Goal: Task Accomplishment & Management: Use online tool/utility

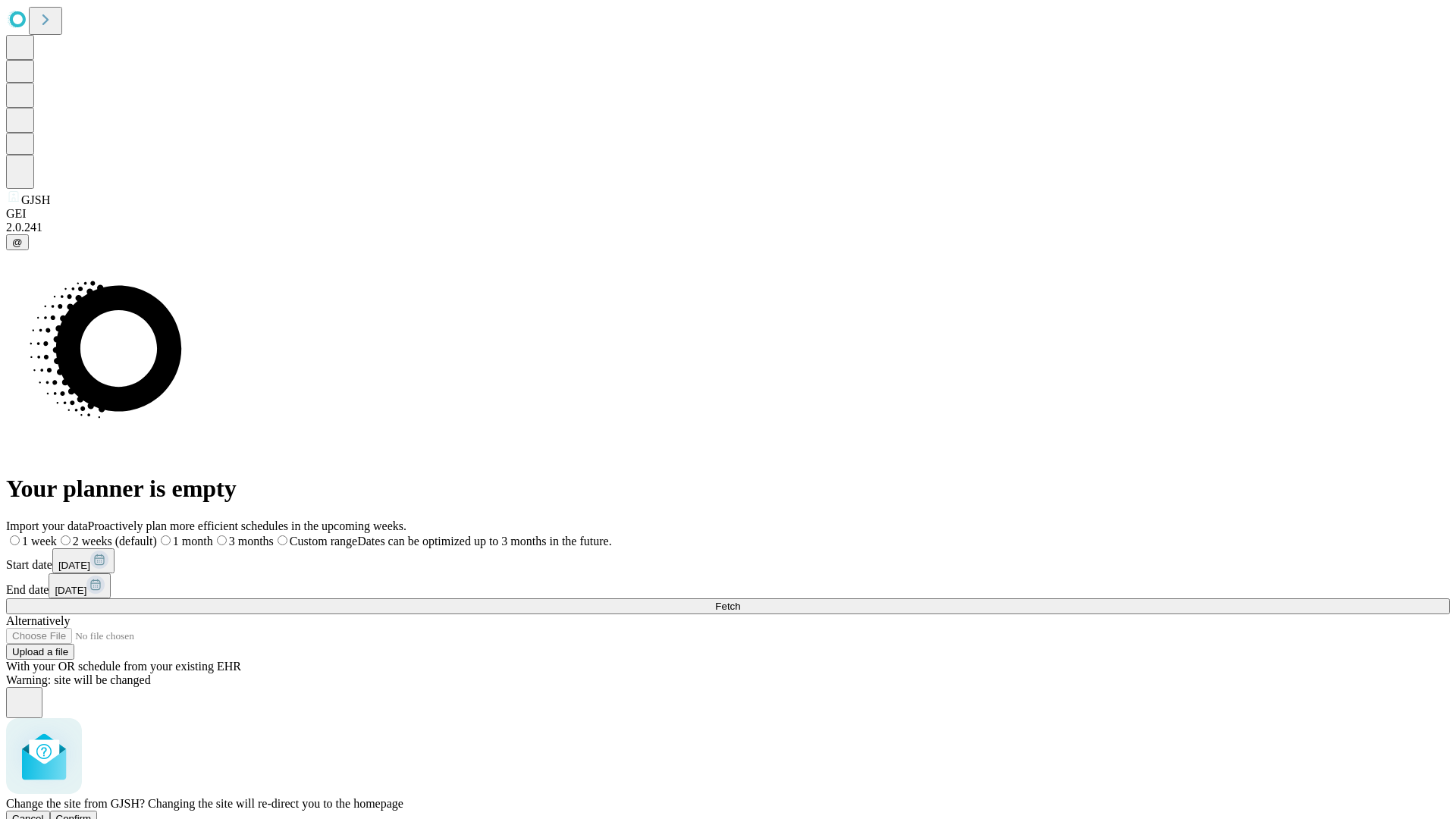
click at [92, 813] on span "Confirm" at bounding box center [74, 818] width 36 height 12
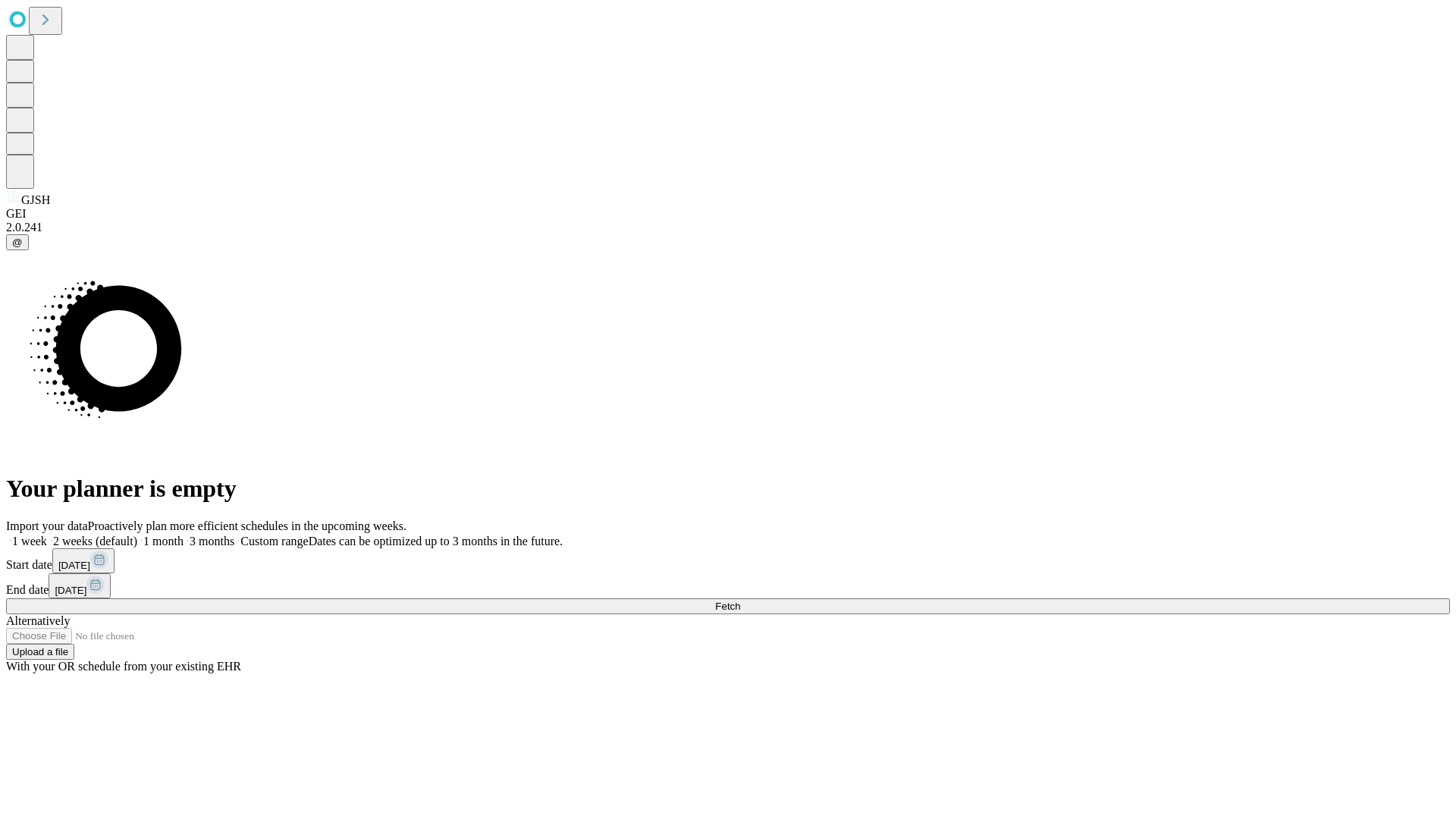
click at [184, 535] on label "1 month" at bounding box center [160, 541] width 46 height 12
click at [740, 601] on span "Fetch" at bounding box center [728, 606] width 25 height 12
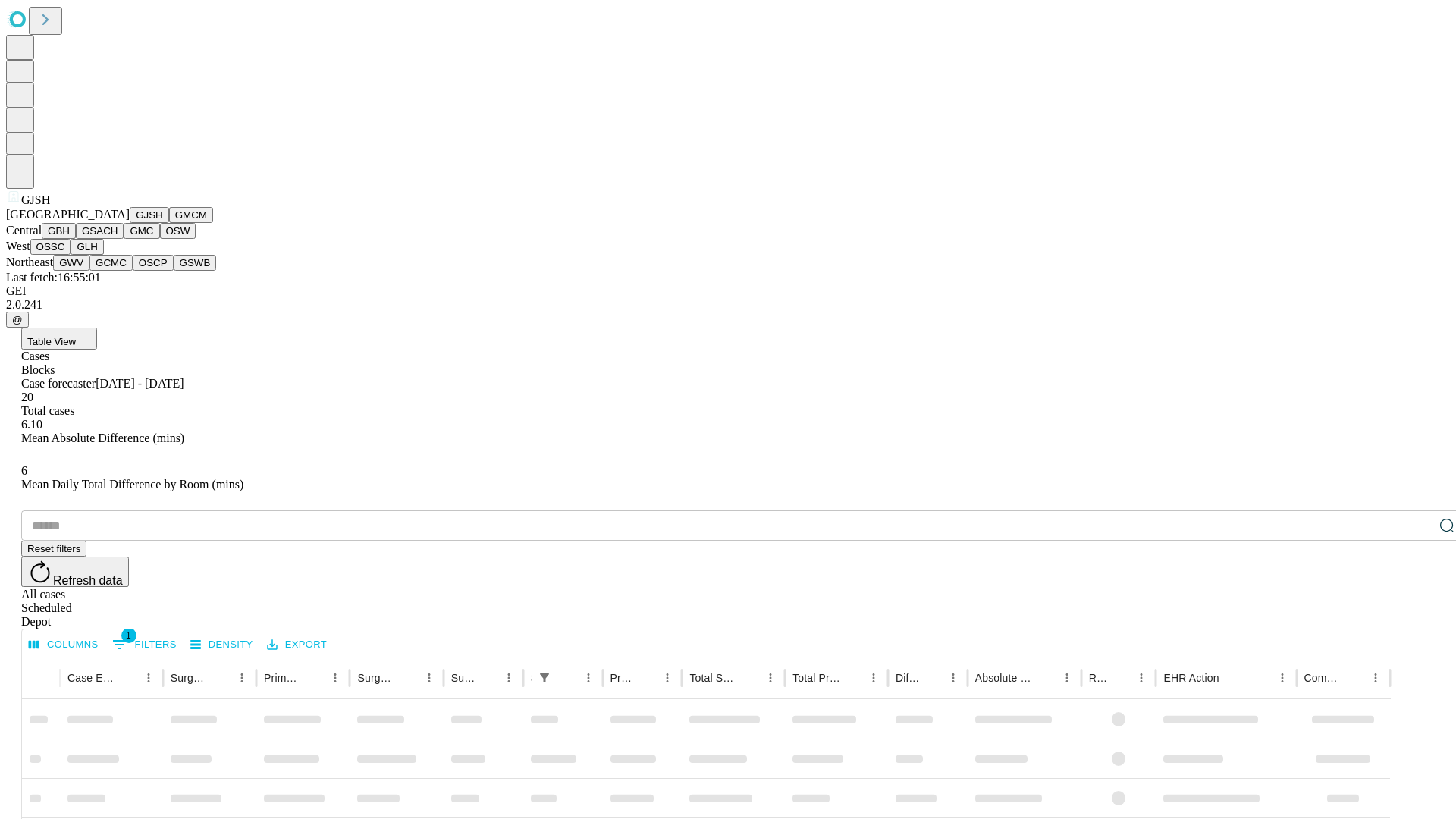
click at [169, 223] on button "GMCM" at bounding box center [191, 215] width 44 height 16
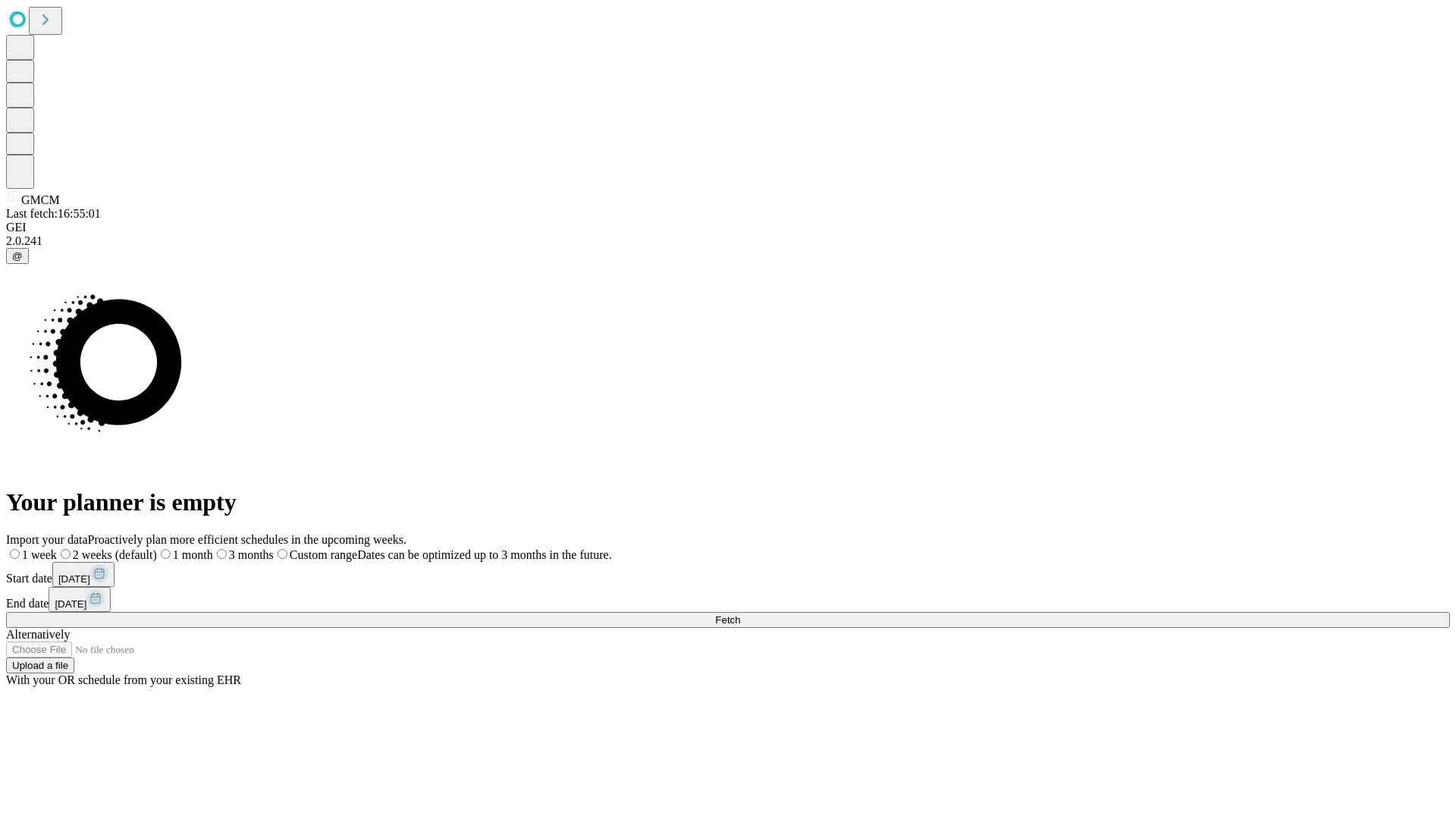
click at [213, 548] on label "1 month" at bounding box center [185, 554] width 56 height 12
click at [740, 614] on span "Fetch" at bounding box center [728, 619] width 25 height 12
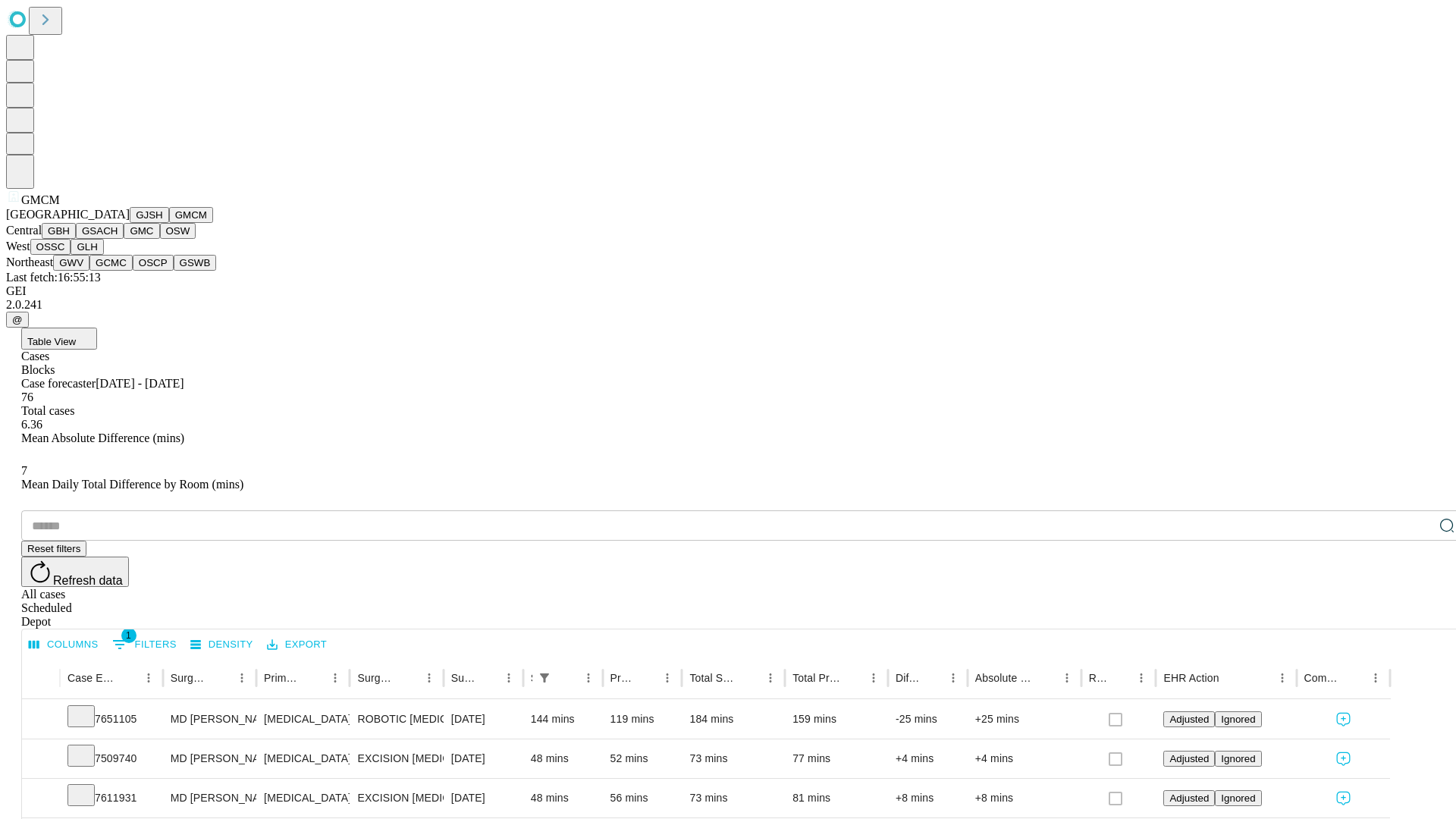
click at [76, 239] on button "GBH" at bounding box center [59, 231] width 34 height 16
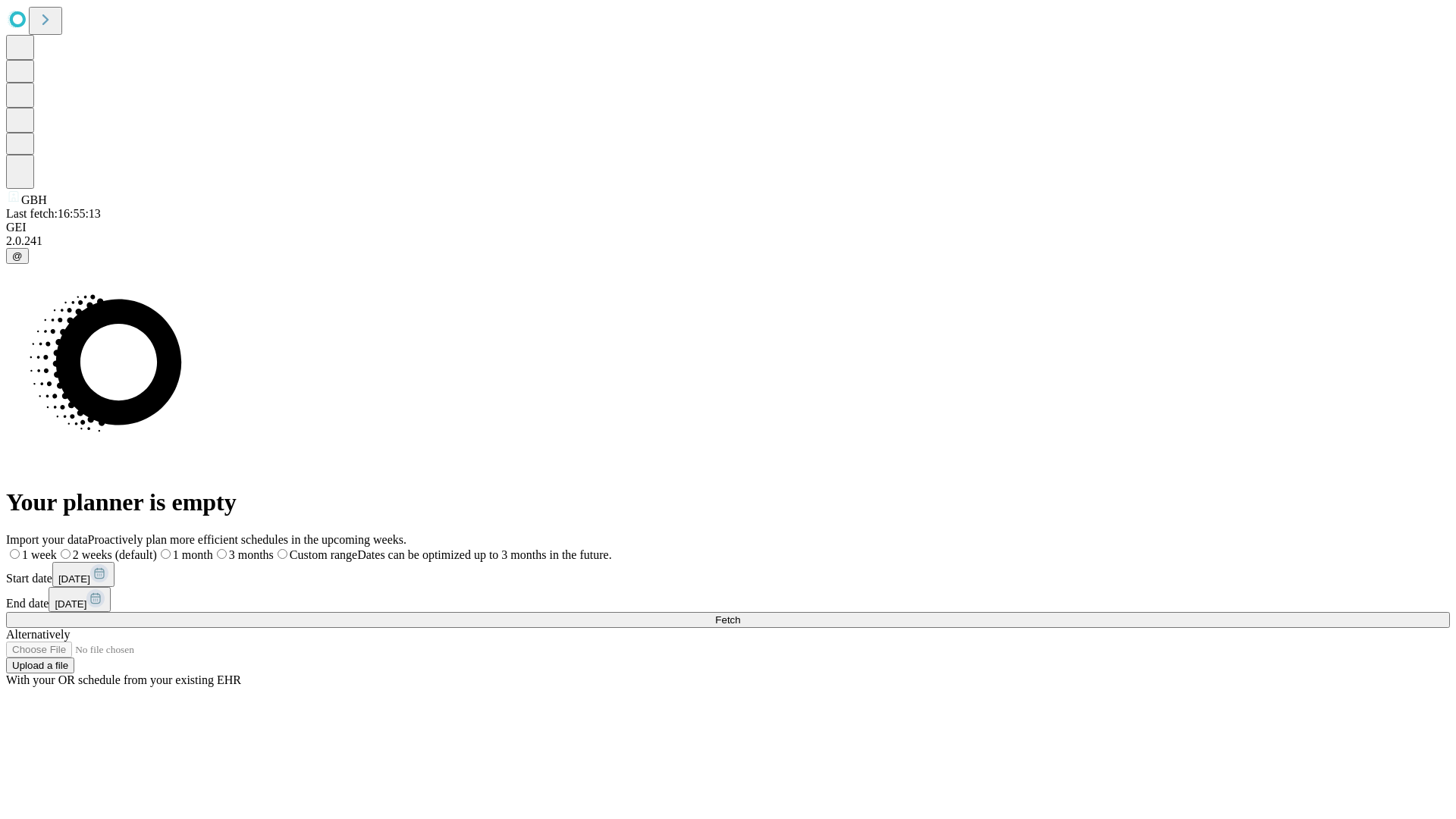
click at [213, 548] on label "1 month" at bounding box center [185, 554] width 56 height 12
click at [740, 614] on span "Fetch" at bounding box center [728, 619] width 25 height 12
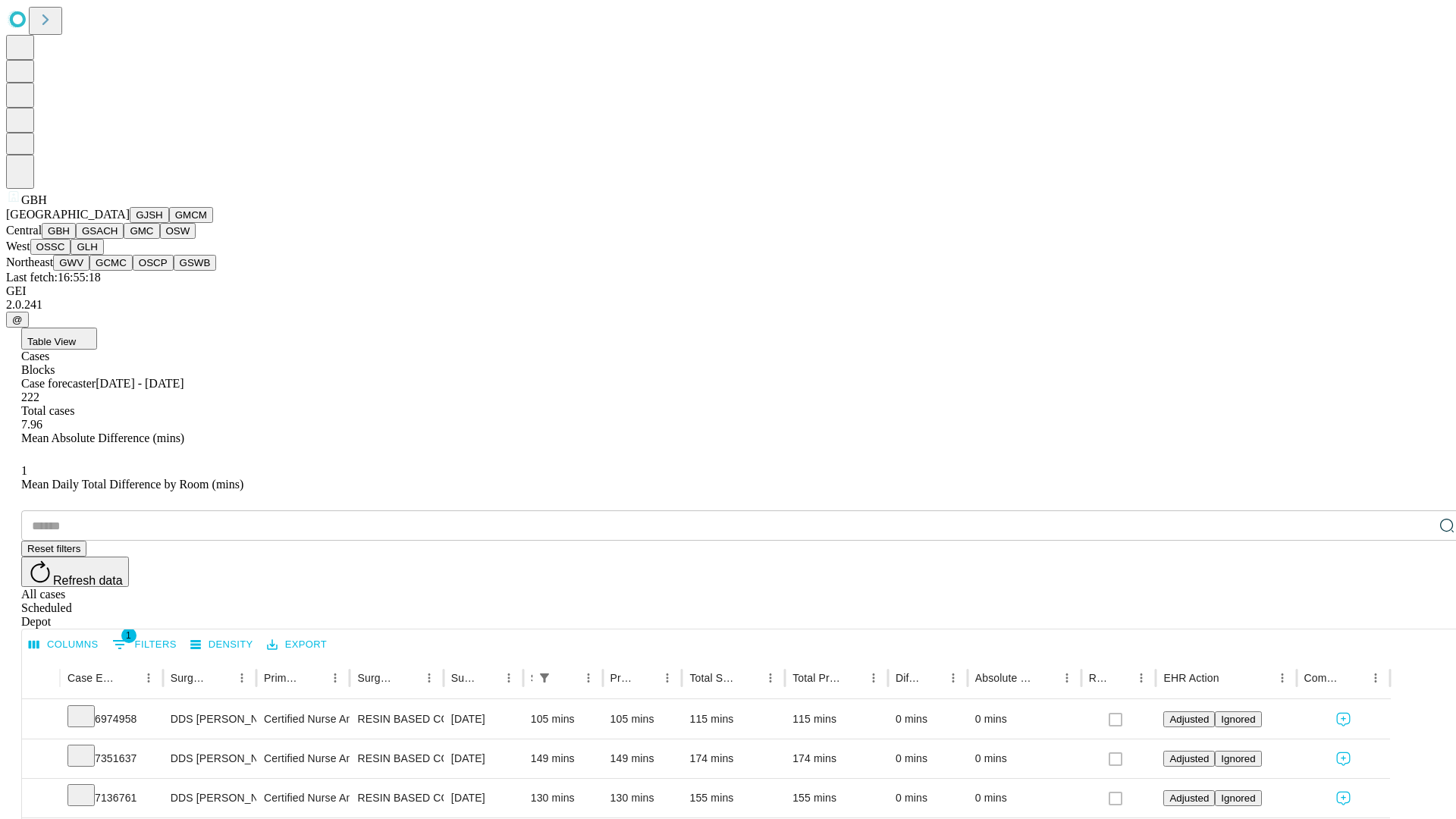
click at [118, 239] on button "GSACH" at bounding box center [100, 231] width 48 height 16
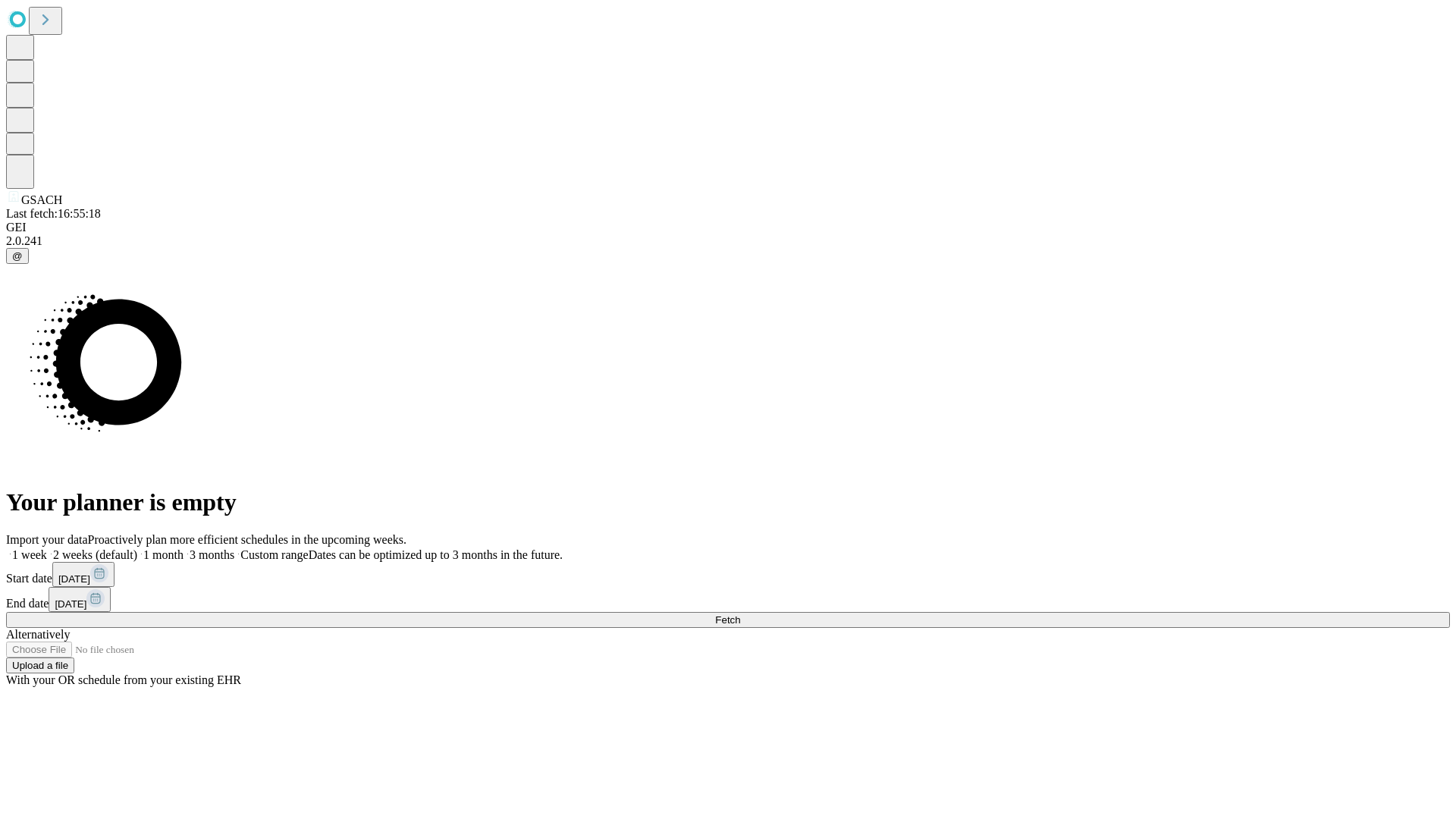
click at [184, 548] on label "1 month" at bounding box center [160, 554] width 46 height 12
click at [740, 614] on span "Fetch" at bounding box center [728, 619] width 25 height 12
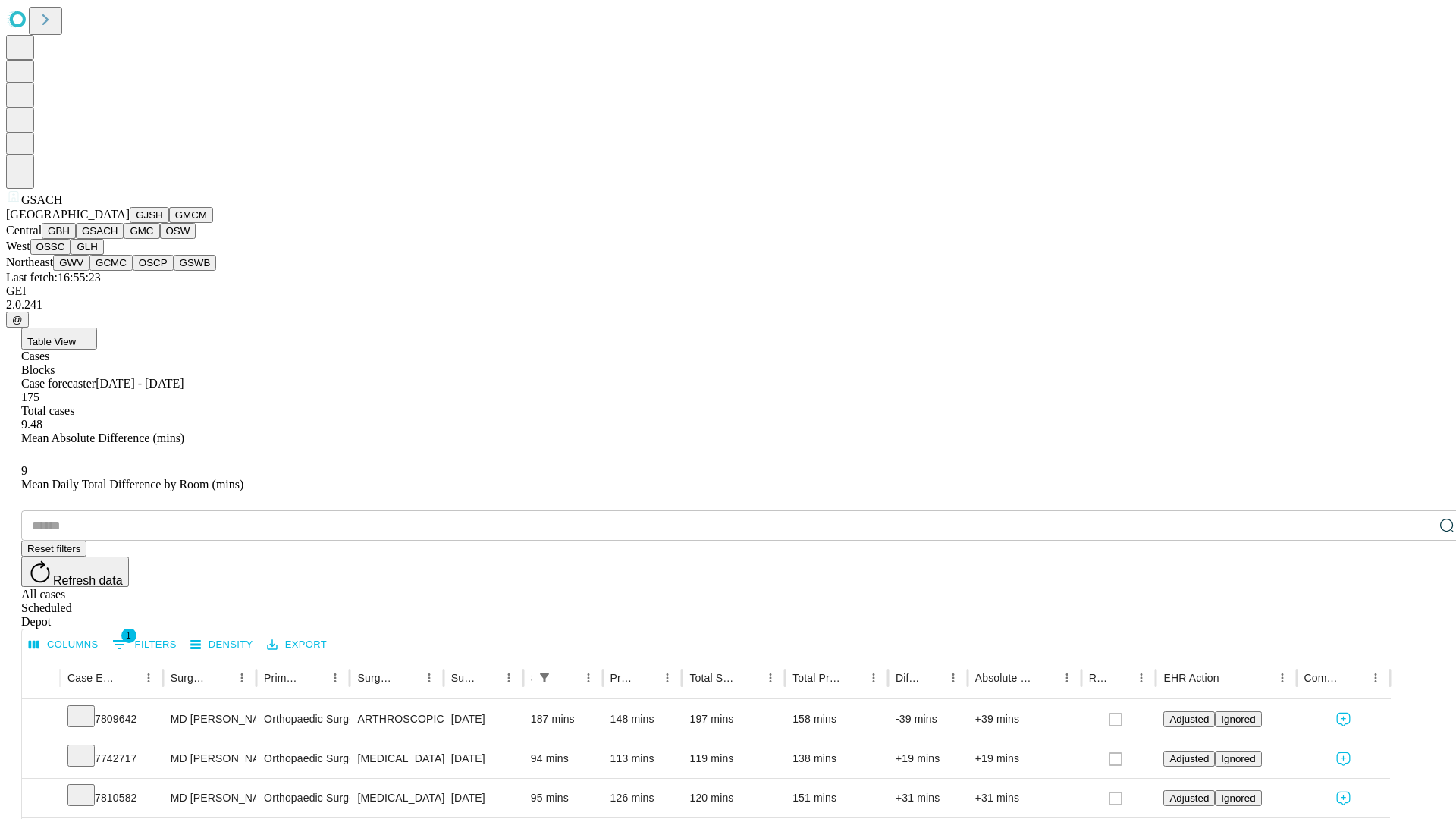
click at [124, 239] on button "GMC" at bounding box center [142, 231] width 36 height 16
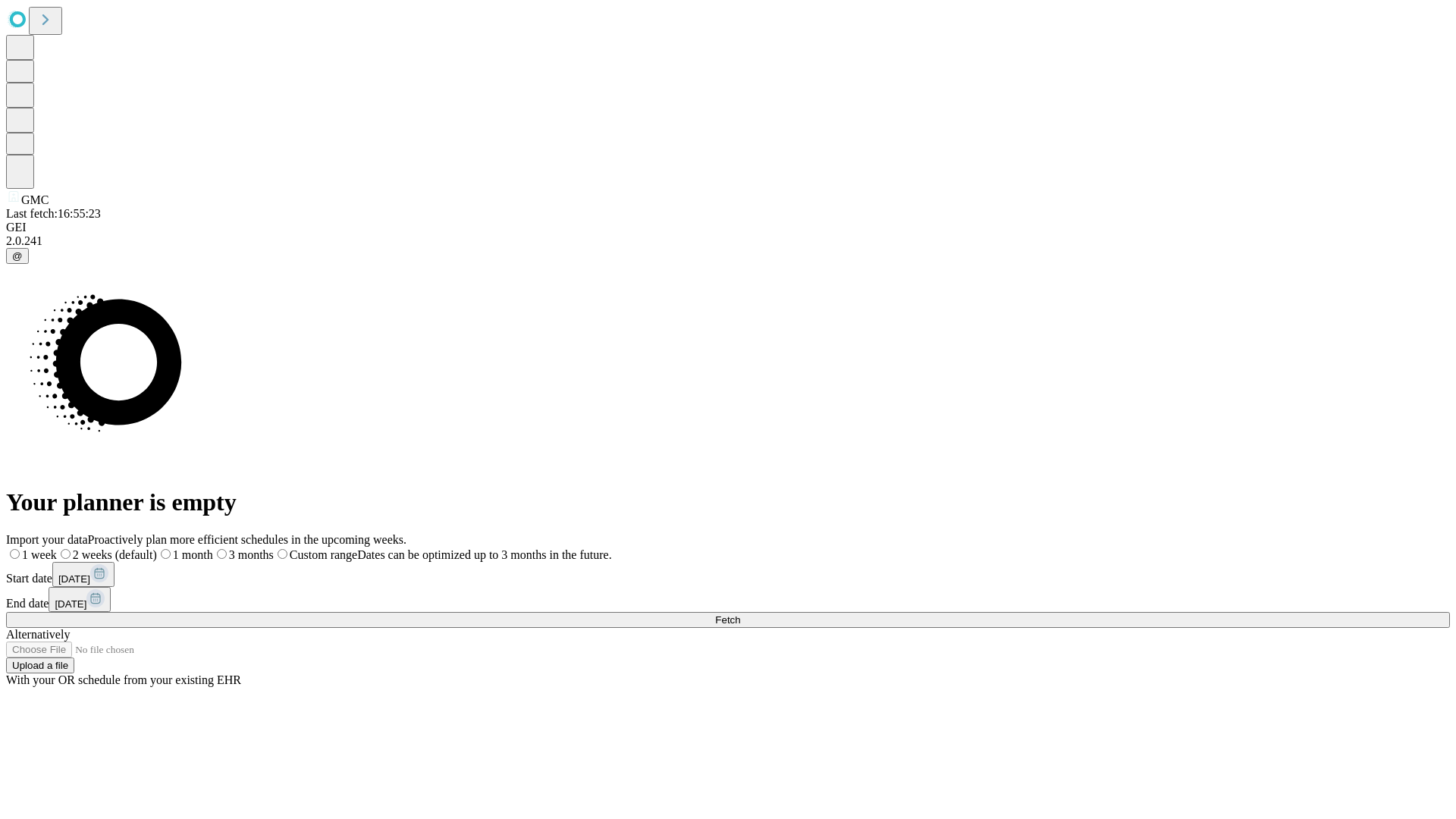
click at [213, 548] on label "1 month" at bounding box center [185, 554] width 56 height 12
click at [740, 614] on span "Fetch" at bounding box center [728, 619] width 25 height 12
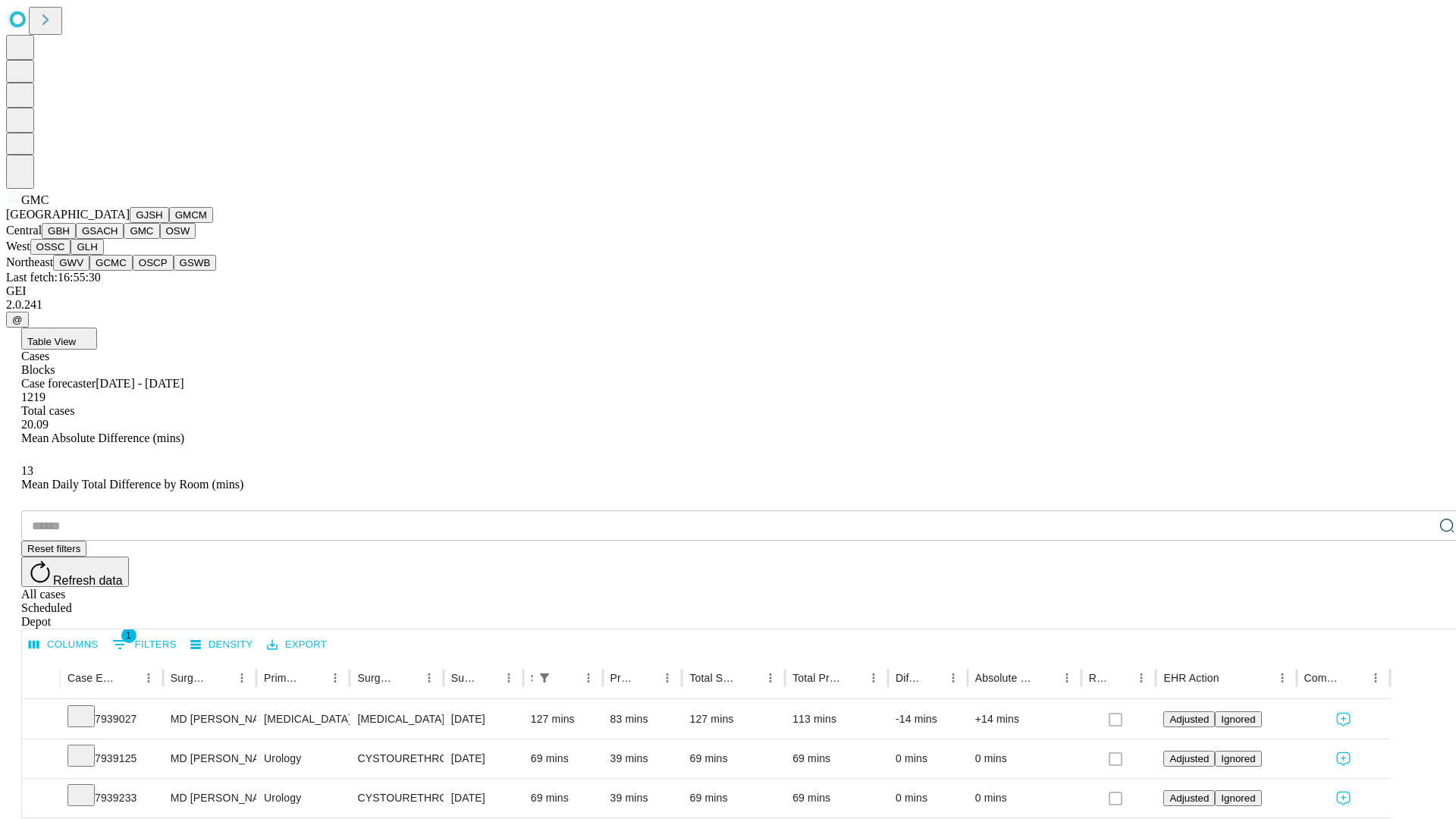
click at [160, 239] on button "OSW" at bounding box center [177, 231] width 37 height 16
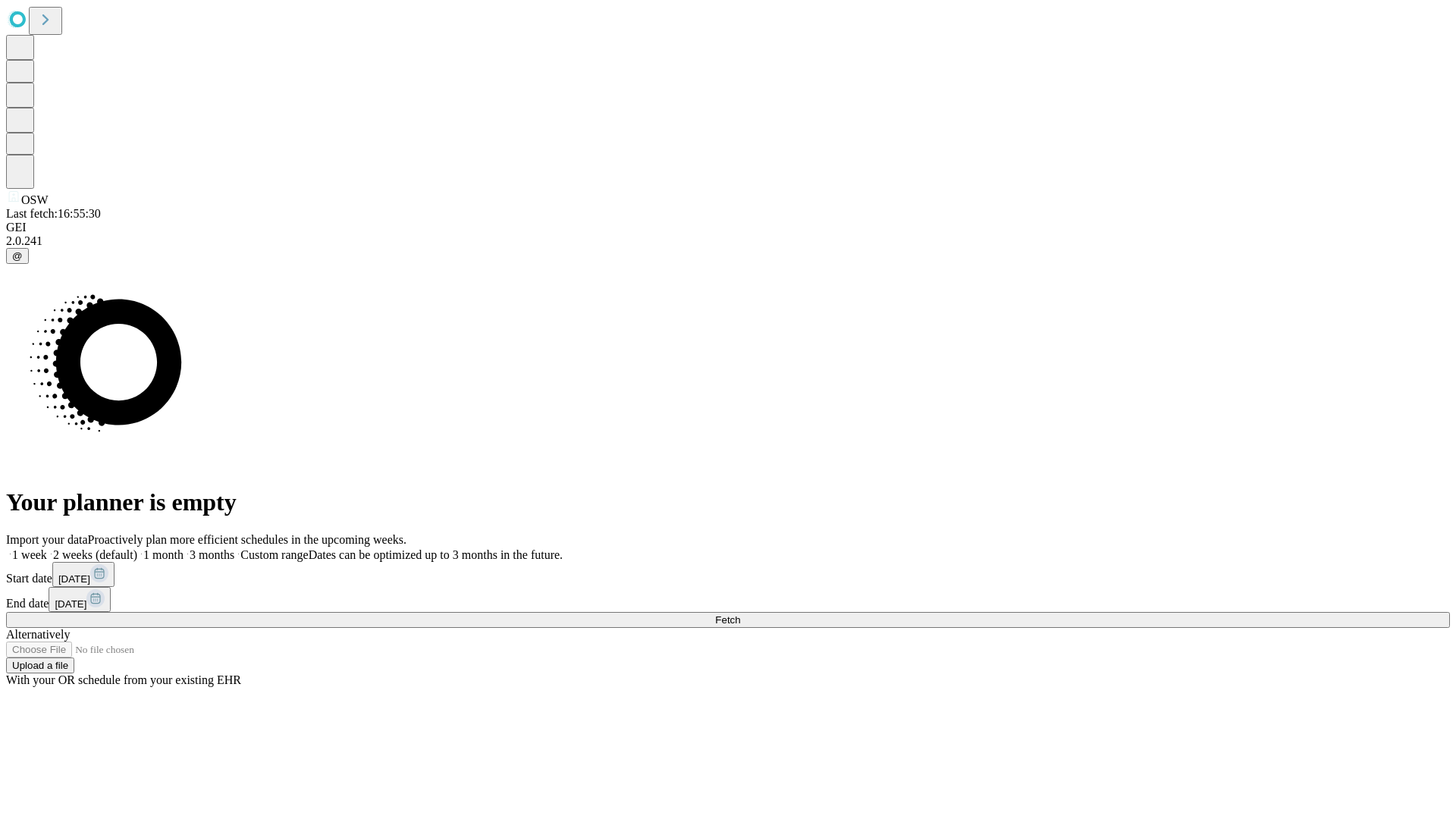
click at [740, 614] on span "Fetch" at bounding box center [728, 619] width 25 height 12
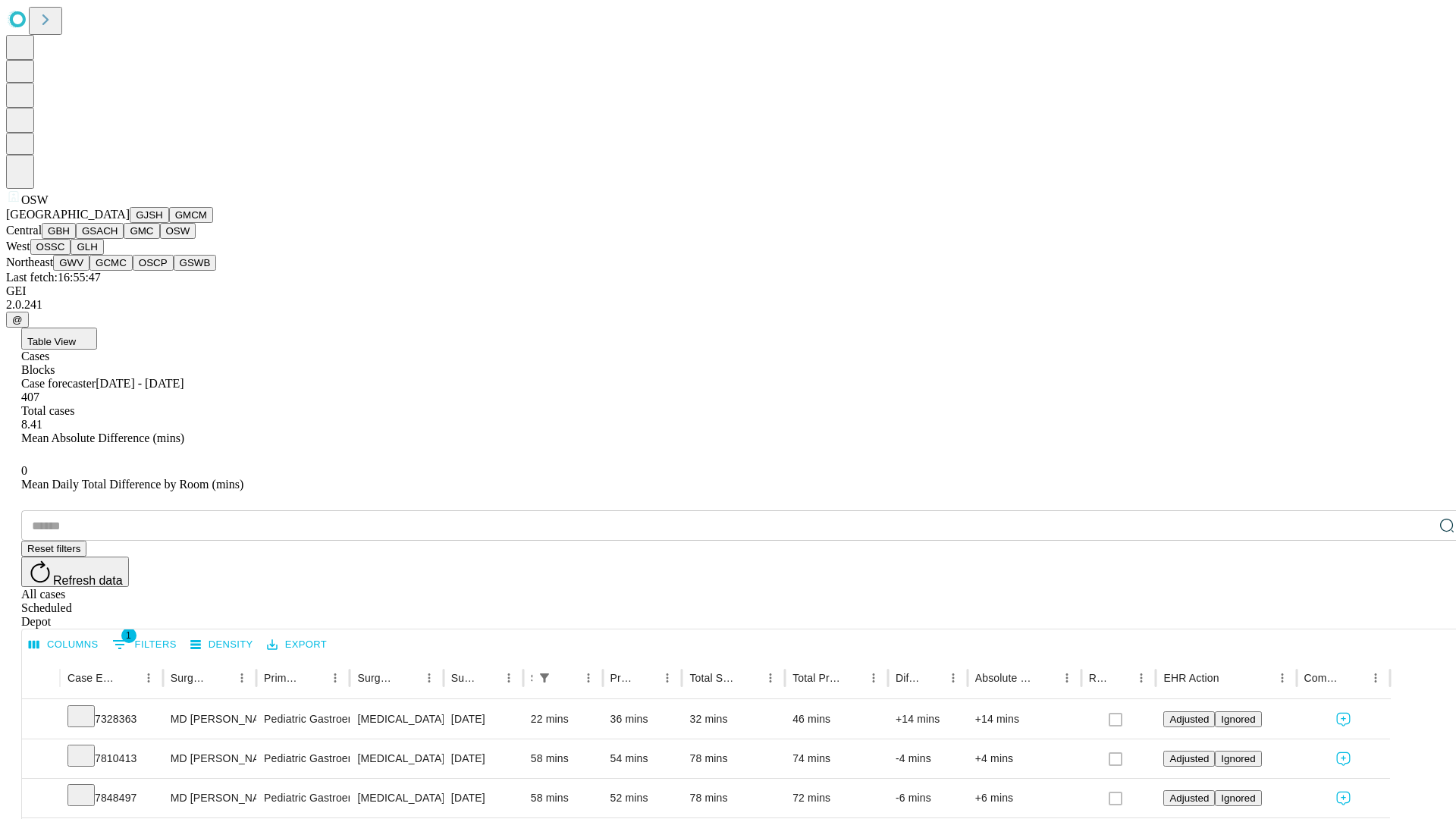
click at [71, 255] on button "OSSC" at bounding box center [51, 247] width 41 height 16
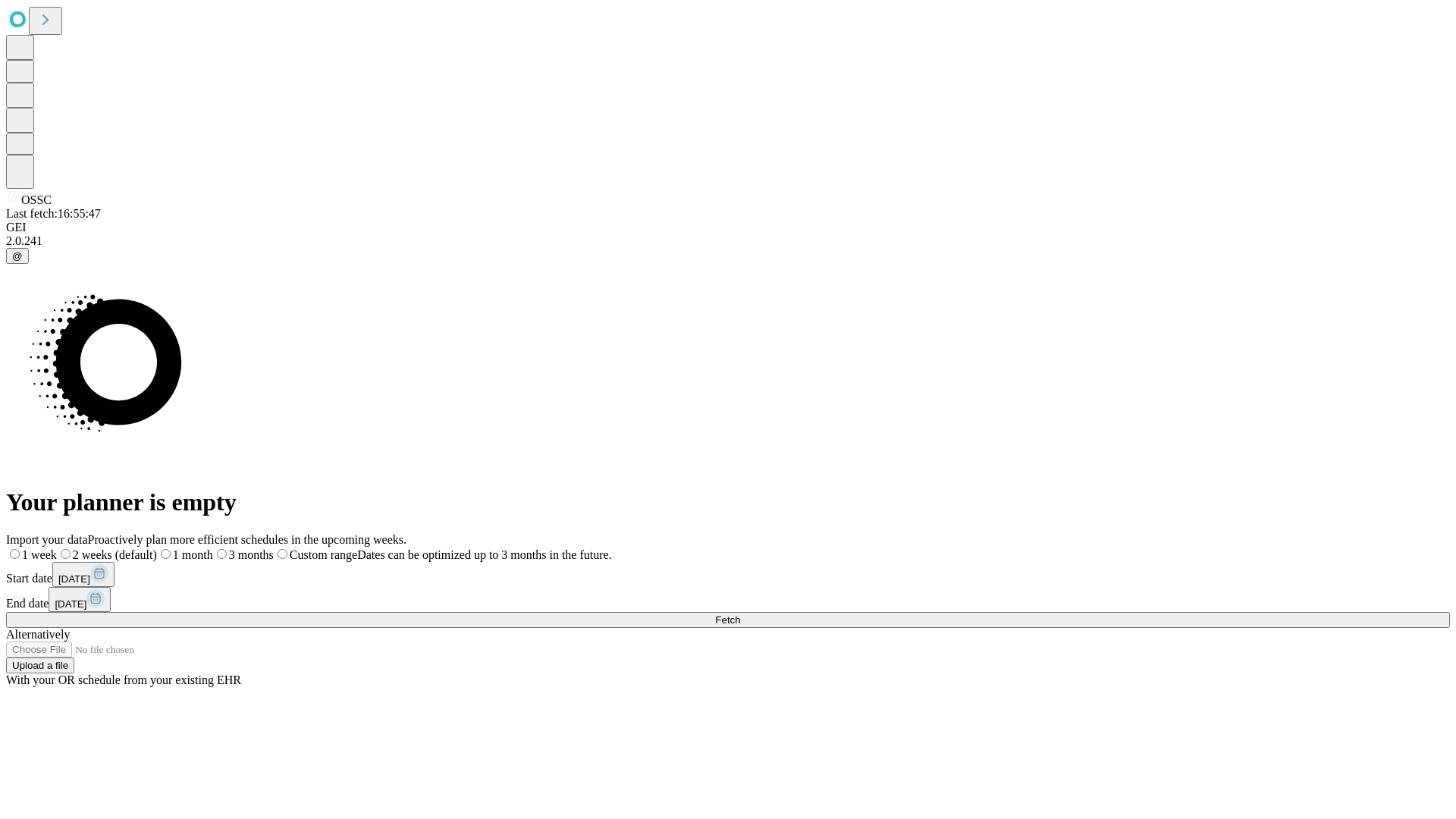
click at [213, 548] on label "1 month" at bounding box center [185, 554] width 56 height 12
click at [740, 614] on span "Fetch" at bounding box center [728, 619] width 25 height 12
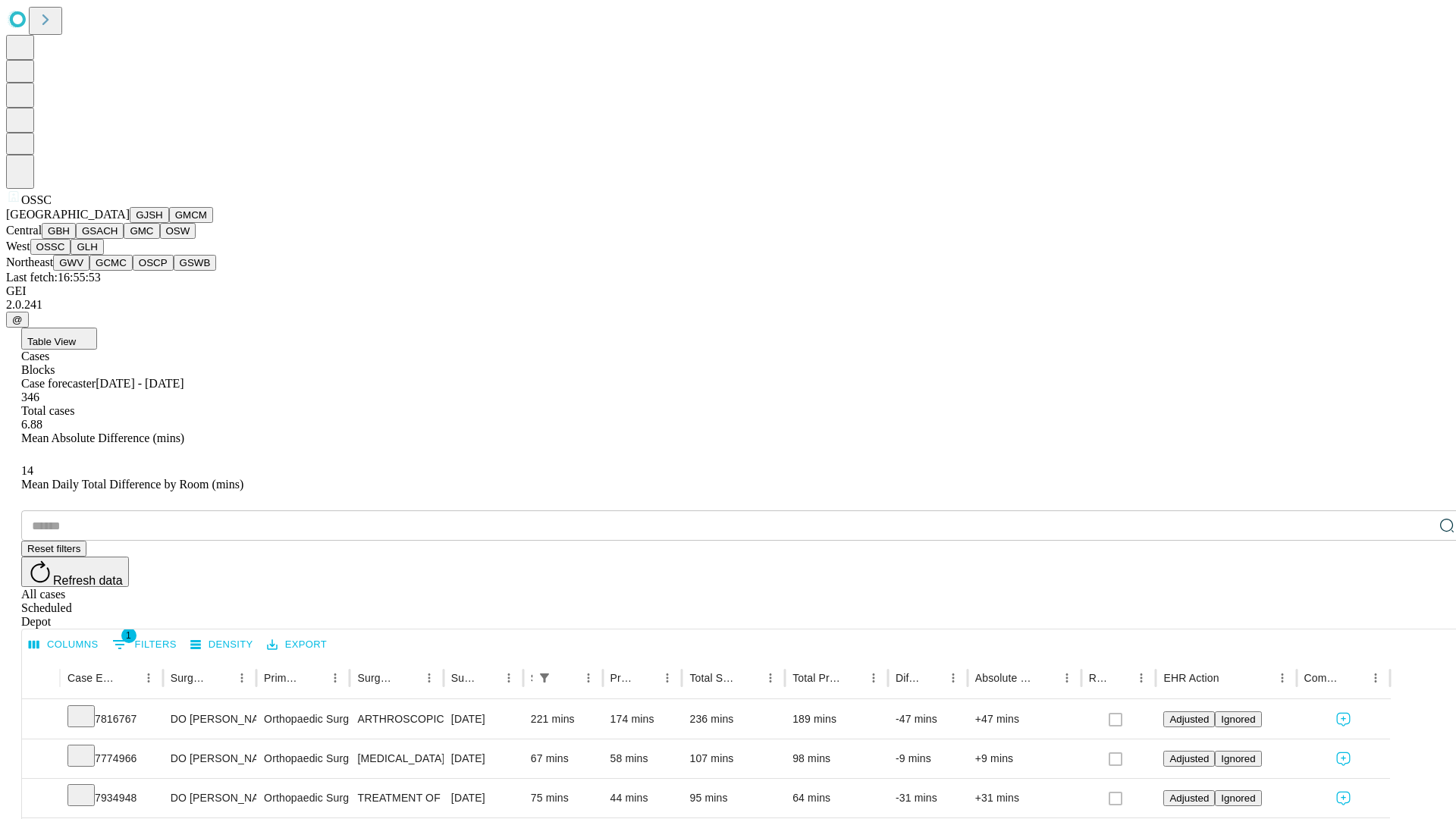
click at [103, 255] on button "GLH" at bounding box center [86, 247] width 33 height 16
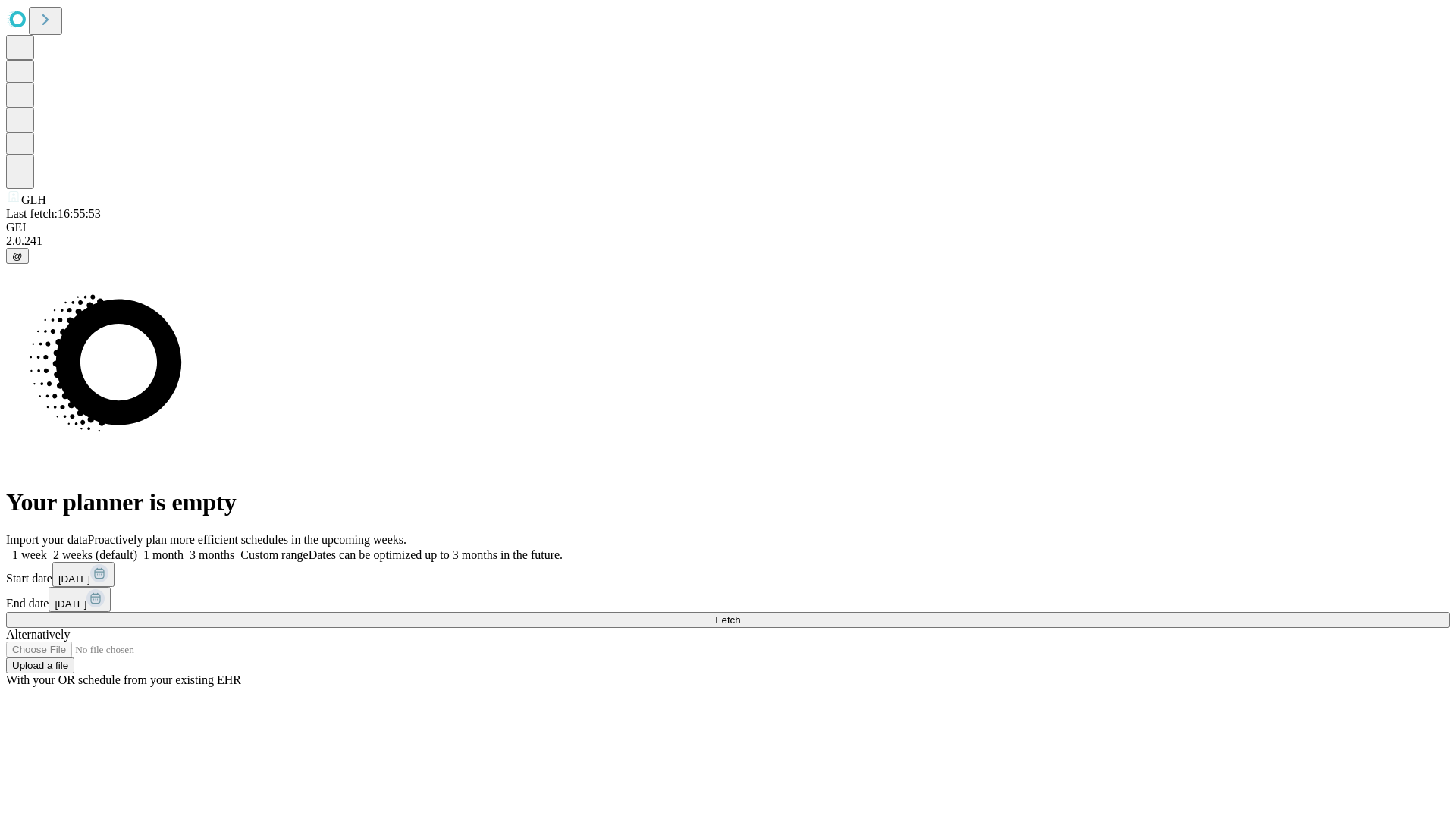
click at [184, 548] on label "1 month" at bounding box center [160, 554] width 46 height 12
click at [740, 614] on span "Fetch" at bounding box center [728, 619] width 25 height 12
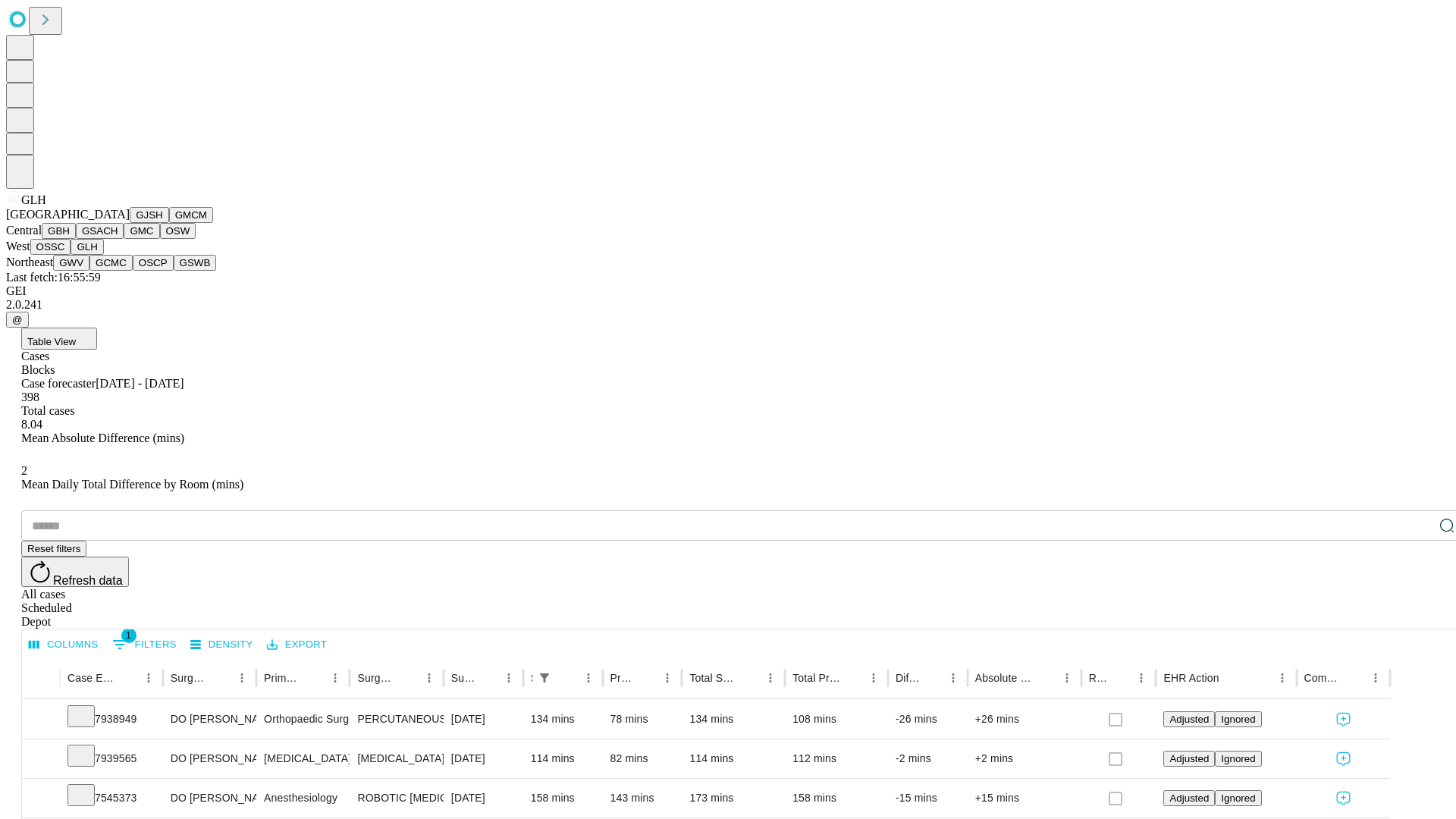
click at [89, 271] on button "GWV" at bounding box center [71, 263] width 37 height 16
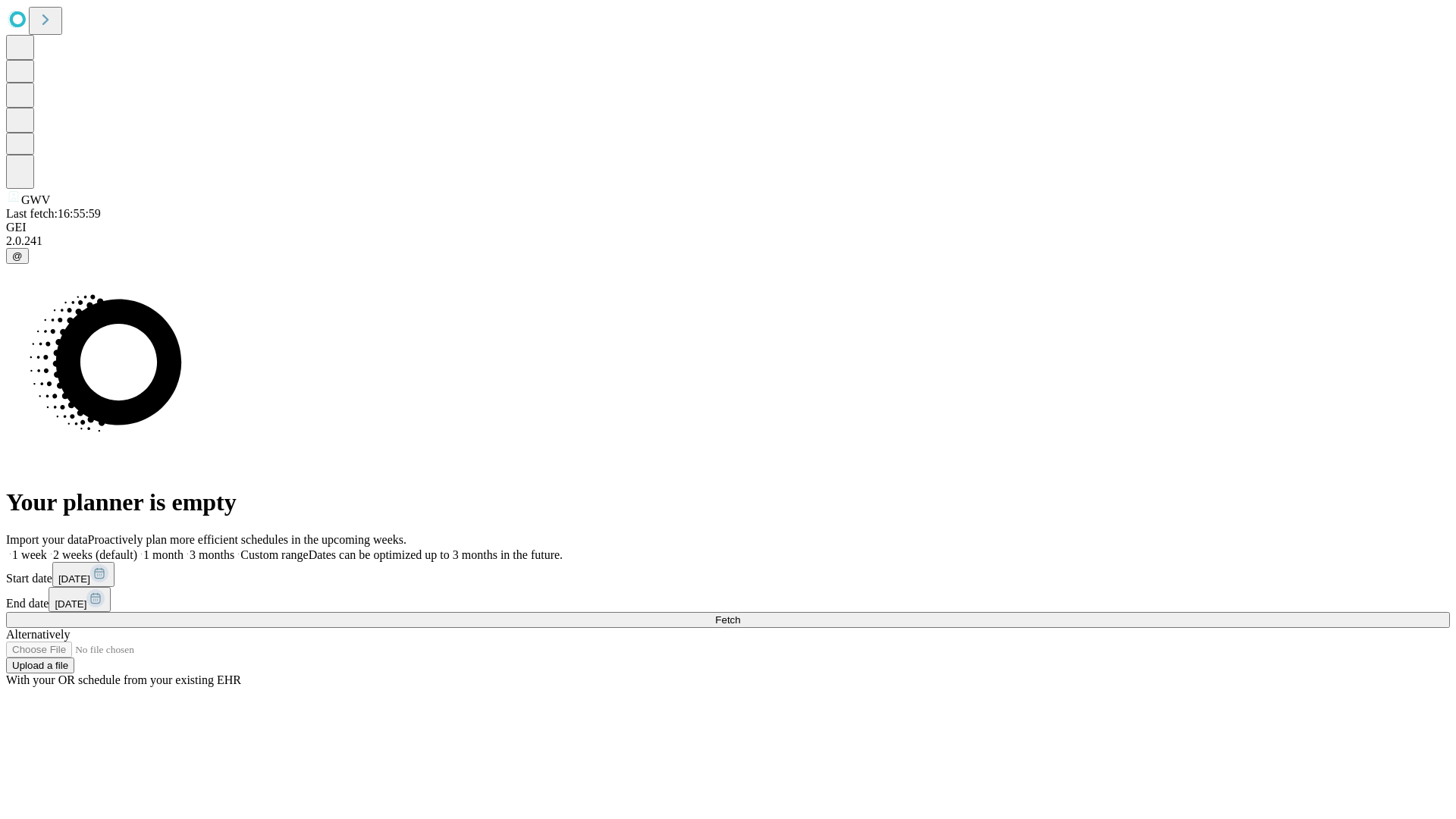
click at [184, 548] on label "1 month" at bounding box center [160, 554] width 46 height 12
click at [740, 614] on span "Fetch" at bounding box center [728, 619] width 25 height 12
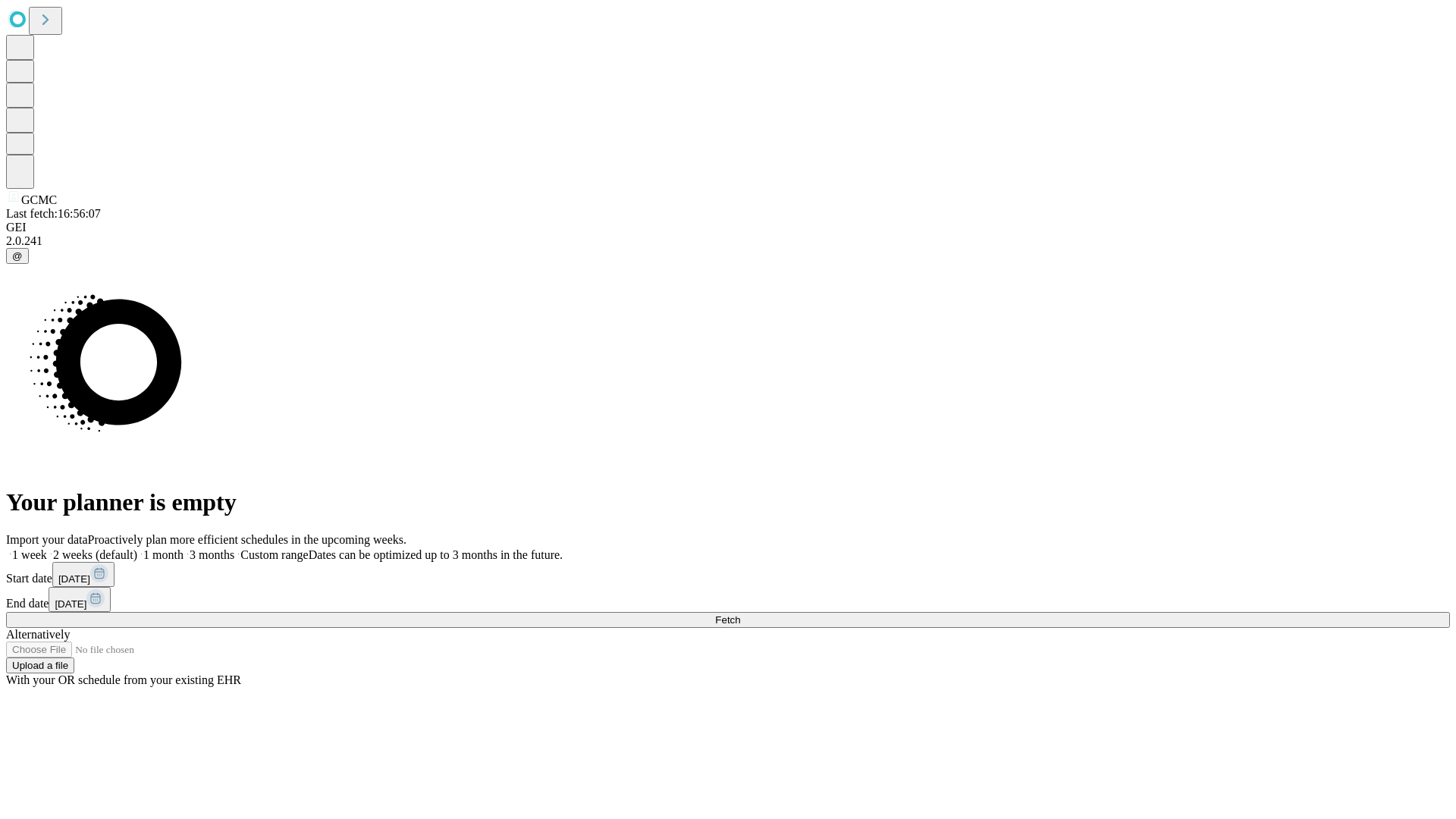
click at [184, 548] on label "1 month" at bounding box center [160, 554] width 46 height 12
click at [740, 614] on span "Fetch" at bounding box center [728, 619] width 25 height 12
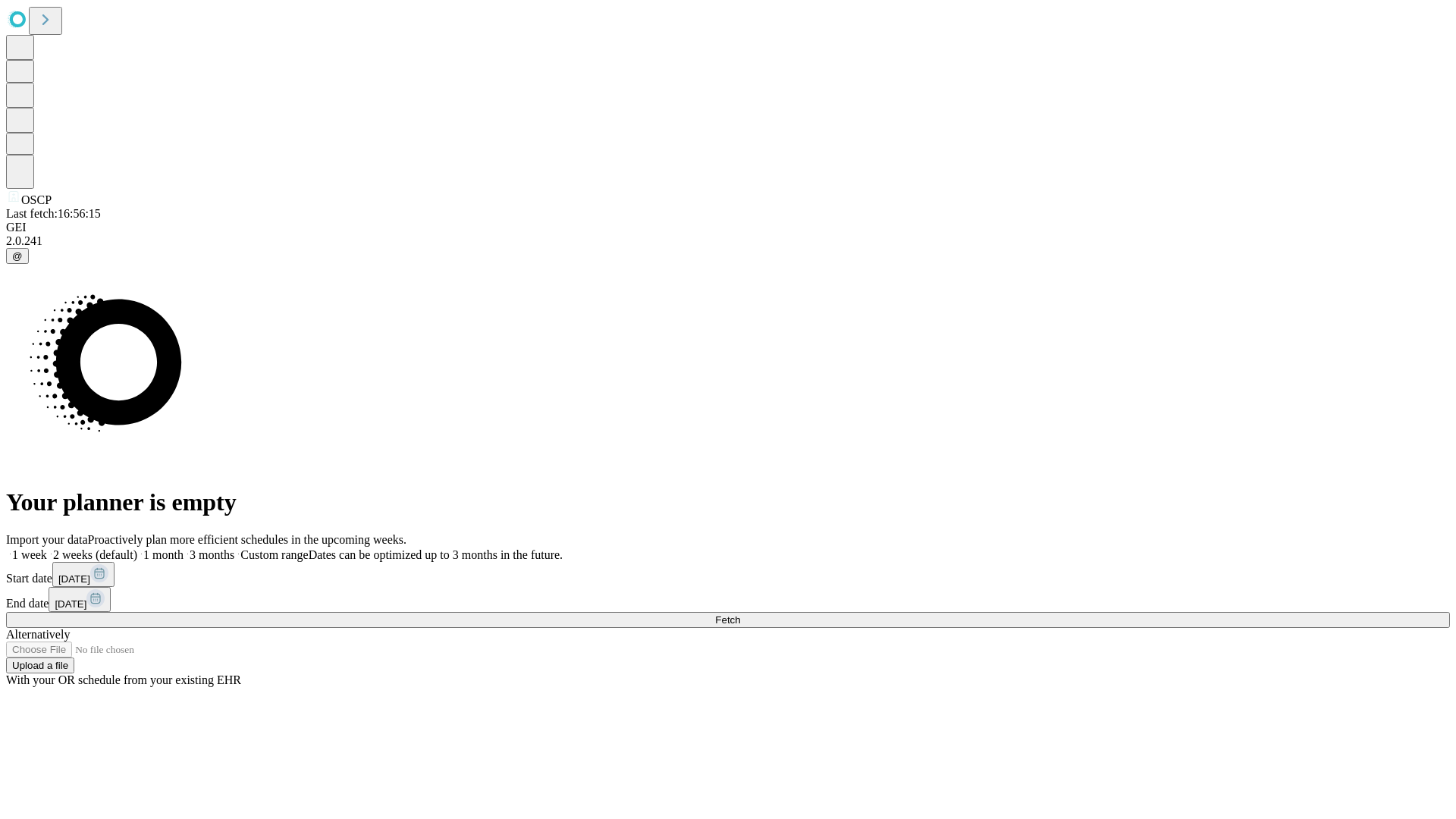
click at [740, 614] on span "Fetch" at bounding box center [728, 619] width 25 height 12
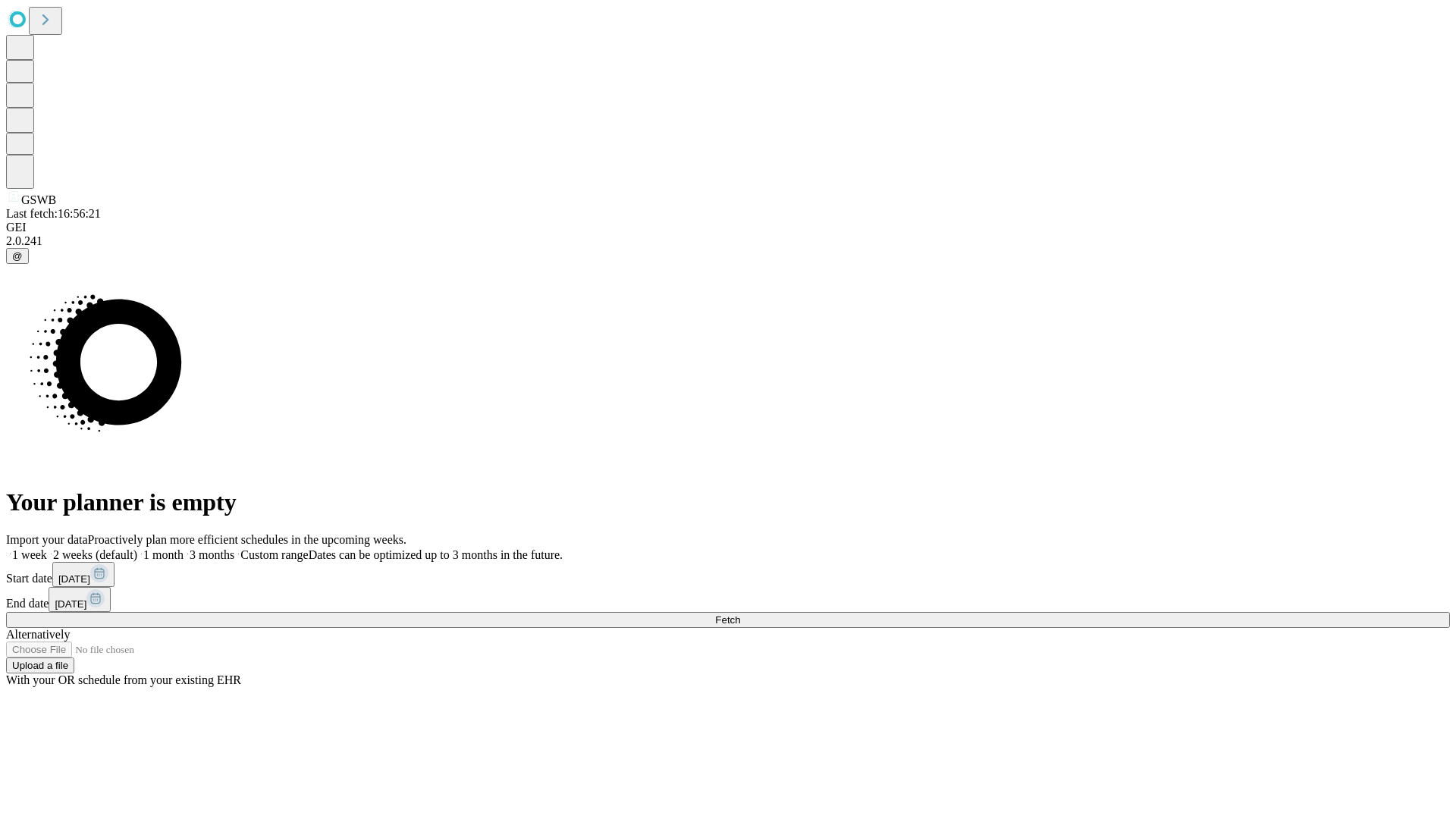
click at [184, 548] on label "1 month" at bounding box center [160, 554] width 46 height 12
click at [740, 614] on span "Fetch" at bounding box center [728, 619] width 25 height 12
